Goal: Check status: Check status

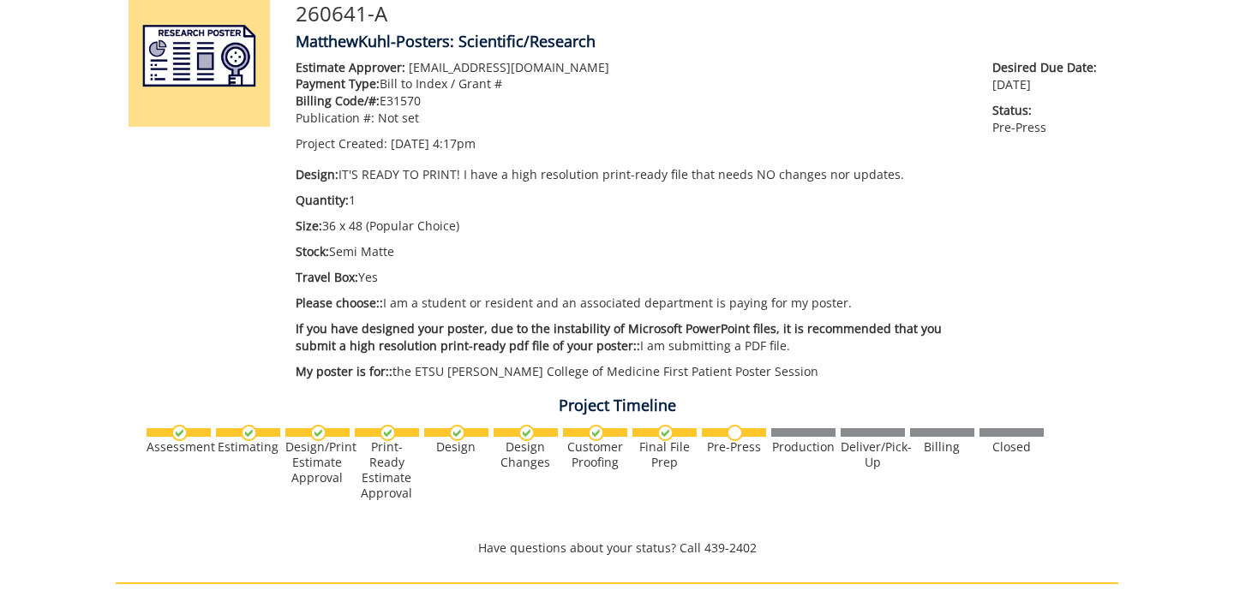
scroll to position [618, 0]
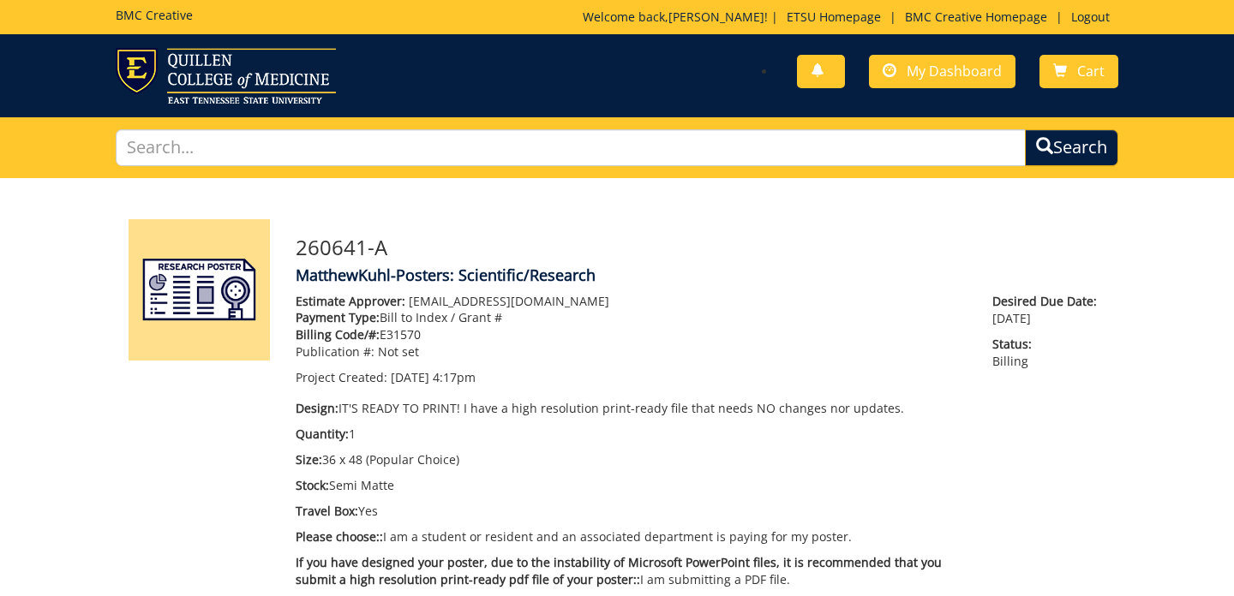
scroll to position [234, 0]
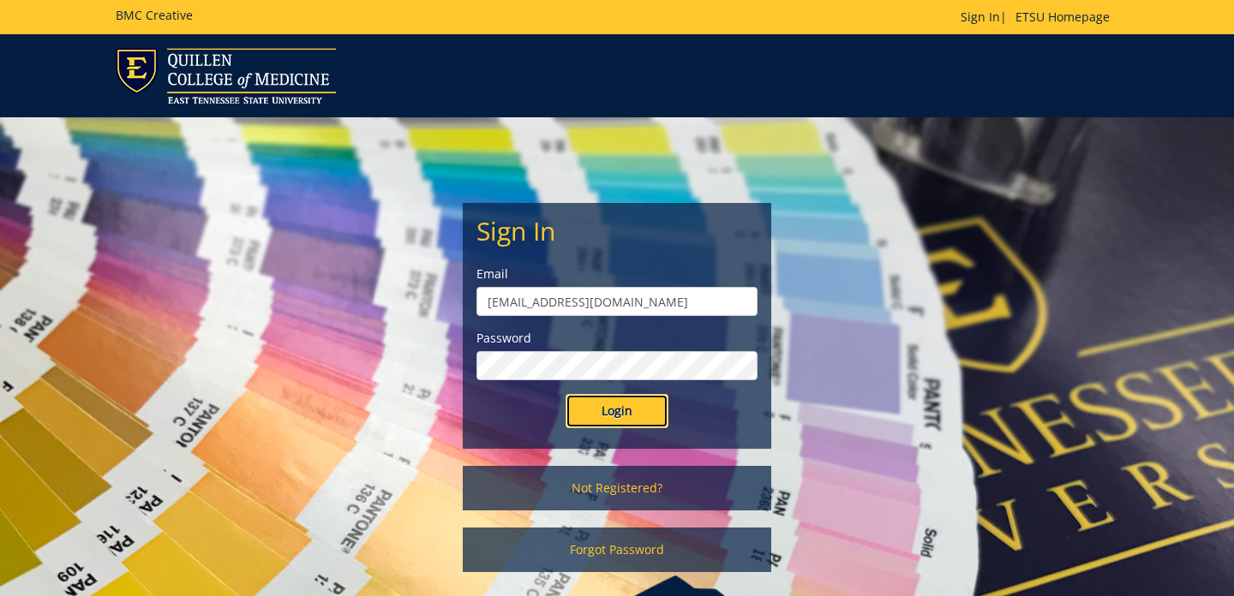
click at [616, 416] on input "Login" at bounding box center [616, 411] width 103 height 34
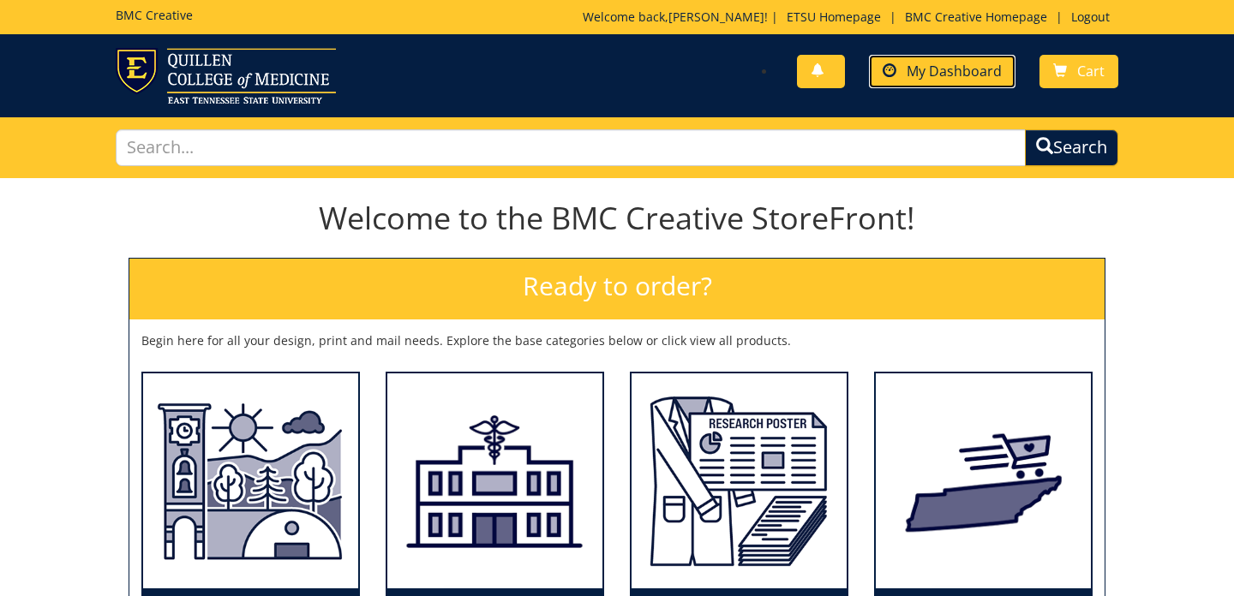
click at [961, 80] on span "My Dashboard" at bounding box center [953, 71] width 95 height 19
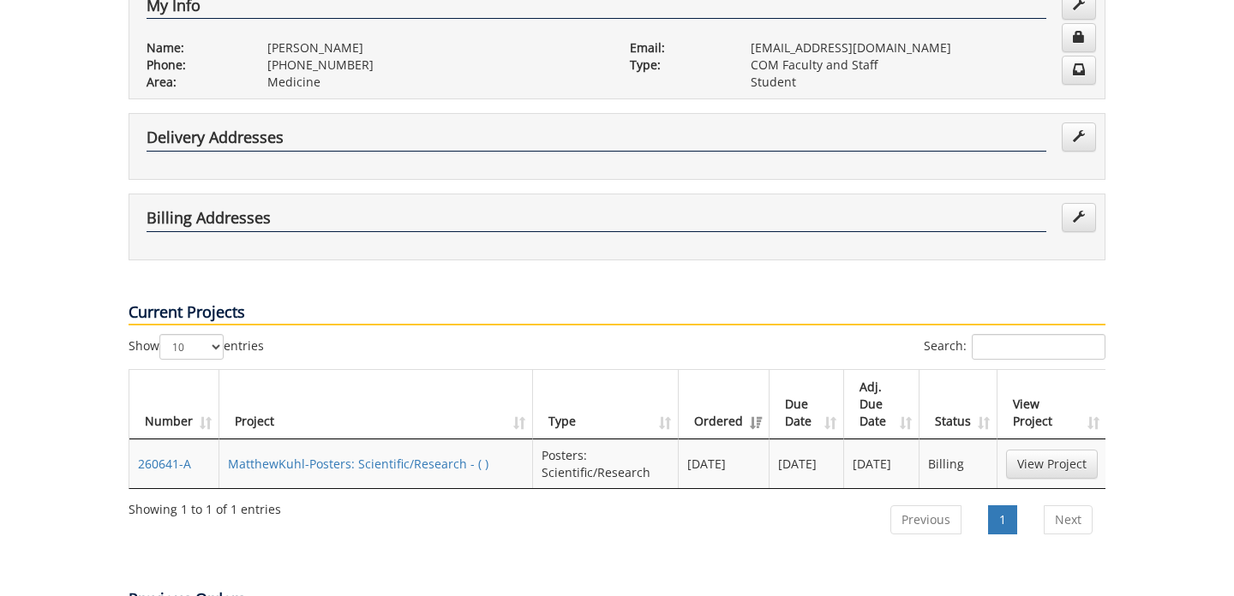
scroll to position [376, 0]
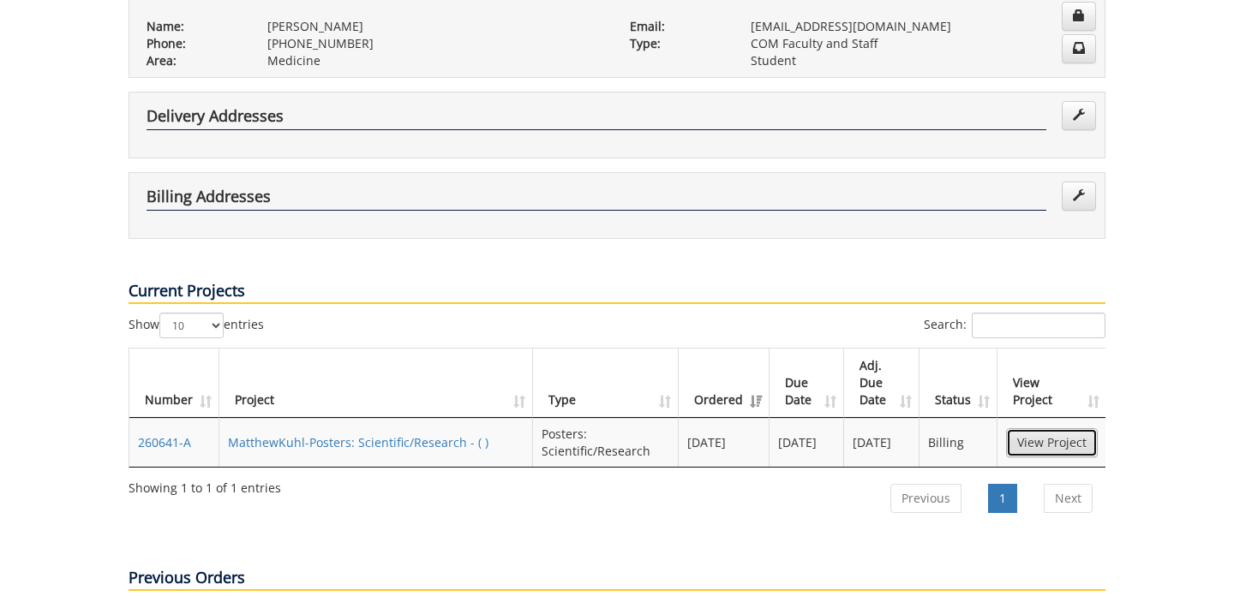
click at [1045, 428] on link "View Project" at bounding box center [1052, 442] width 92 height 29
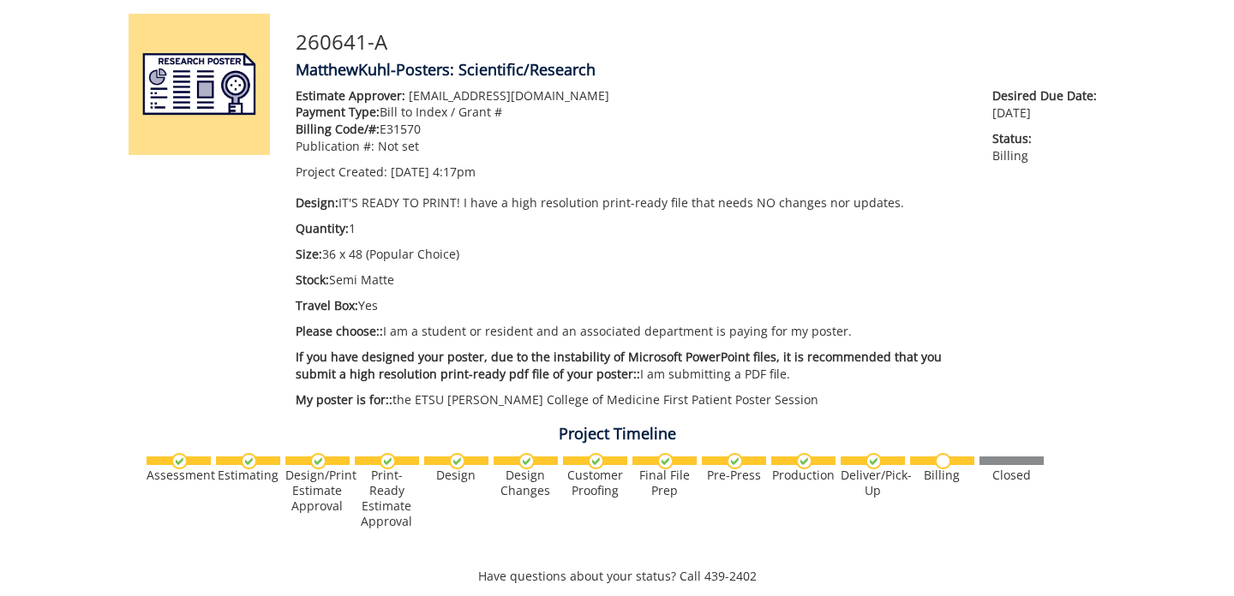
scroll to position [205, 0]
